Goal: Check status

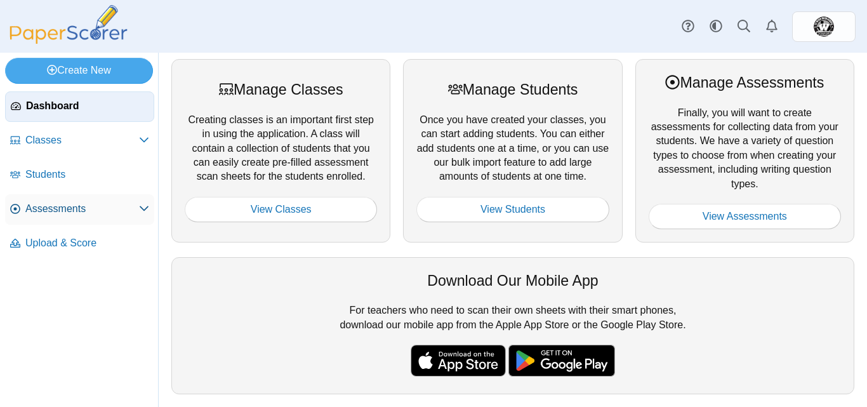
click at [74, 208] on span "Assessments" at bounding box center [82, 209] width 114 height 14
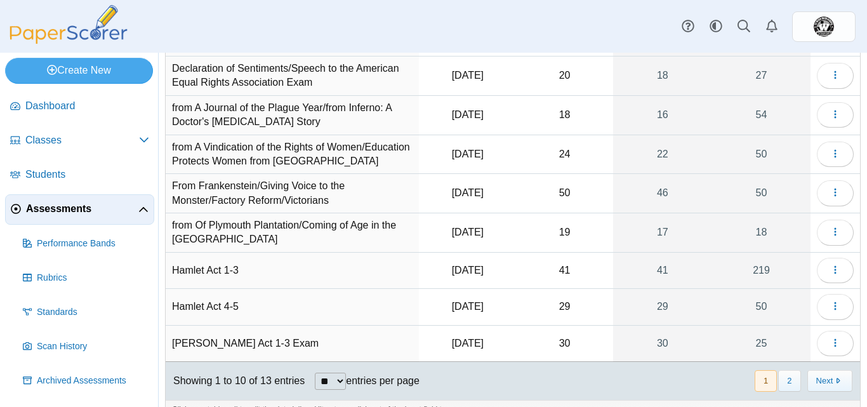
scroll to position [158, 0]
click at [830, 263] on span "button" at bounding box center [835, 268] width 10 height 11
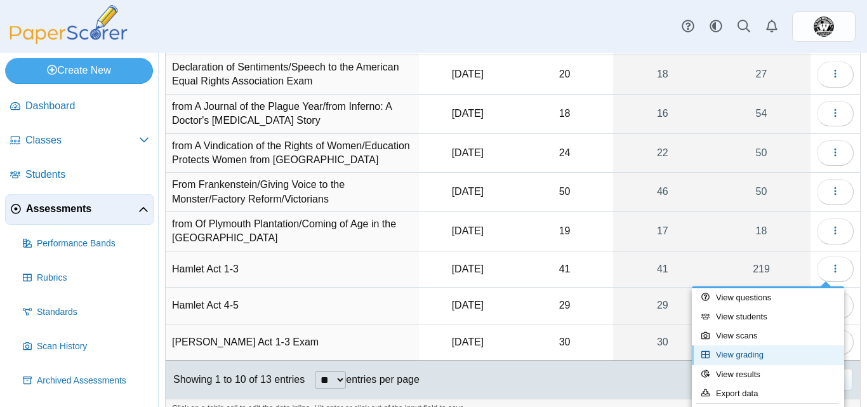
click at [759, 355] on link "View grading" at bounding box center [768, 354] width 152 height 19
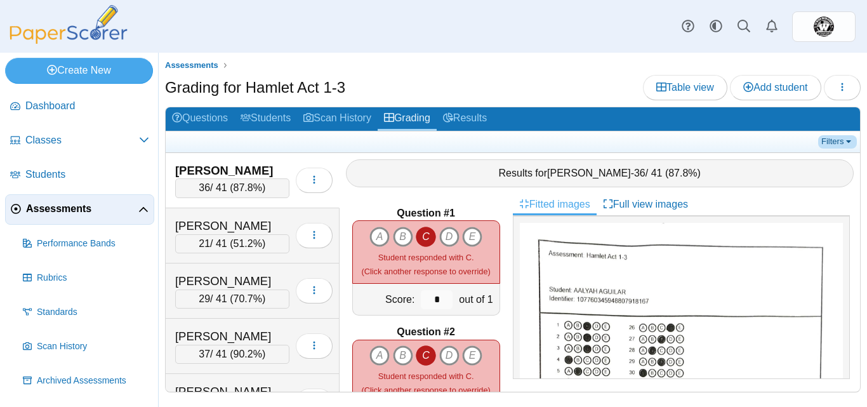
click at [842, 143] on link "Filters" at bounding box center [837, 141] width 39 height 13
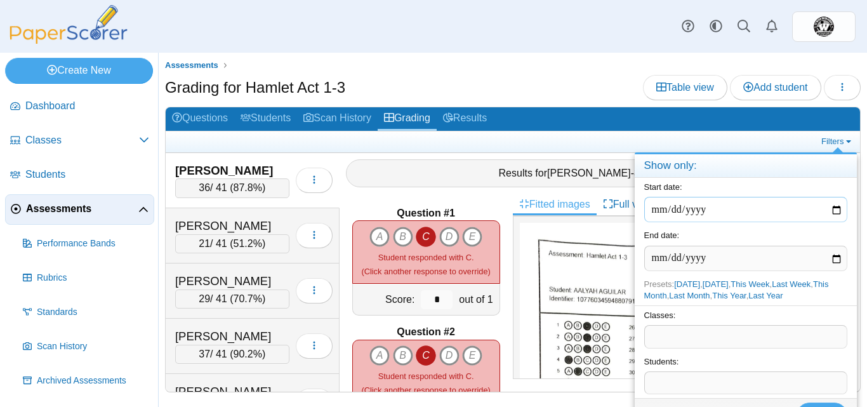
click at [837, 208] on input "date" at bounding box center [745, 209] width 203 height 25
type input "**********"
click at [835, 253] on input "date" at bounding box center [745, 258] width 203 height 25
type input "**********"
click at [820, 404] on button "Filter" at bounding box center [822, 414] width 51 height 25
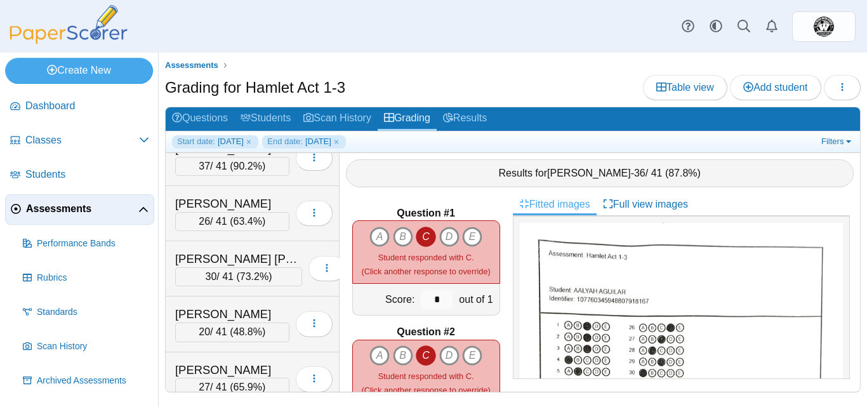
scroll to position [3298, 0]
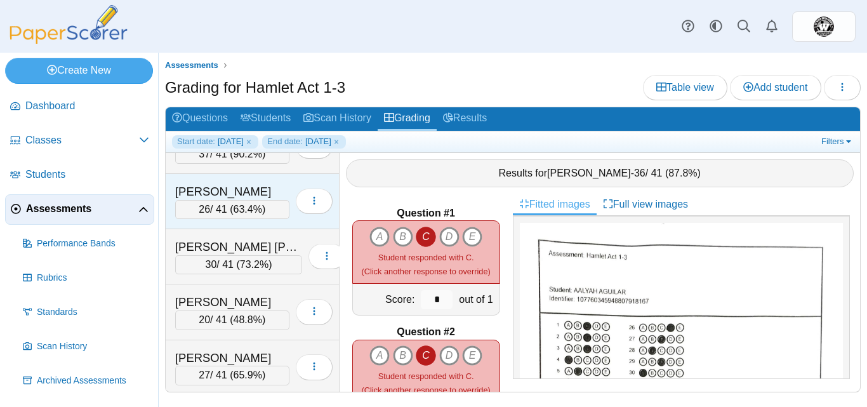
click at [262, 192] on div "REYES-MALDONADO, KRISTINA" at bounding box center [232, 191] width 114 height 17
